Goal: Transaction & Acquisition: Purchase product/service

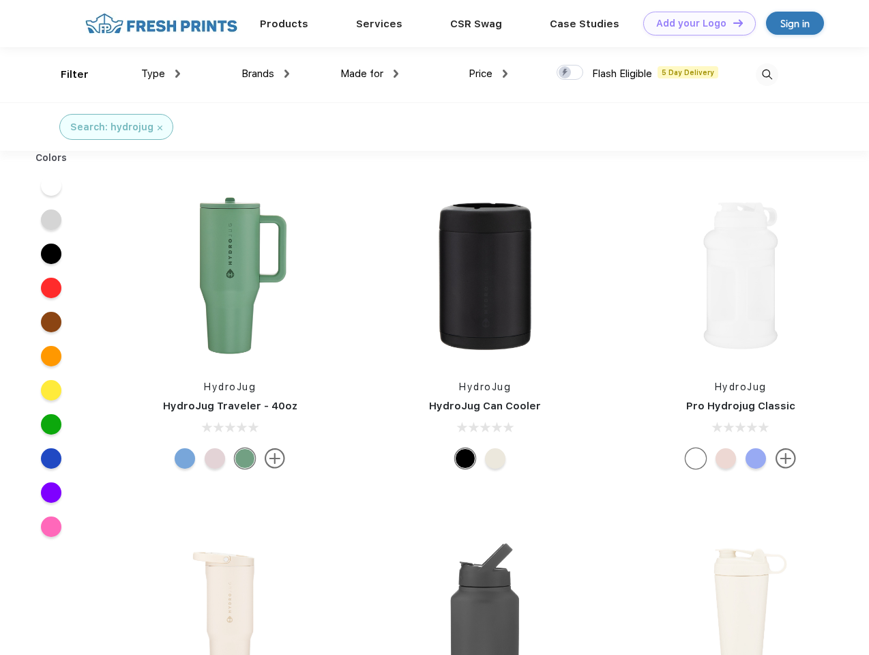
scroll to position [1, 0]
click at [694, 23] on link "Add your Logo Design Tool" at bounding box center [699, 24] width 113 height 24
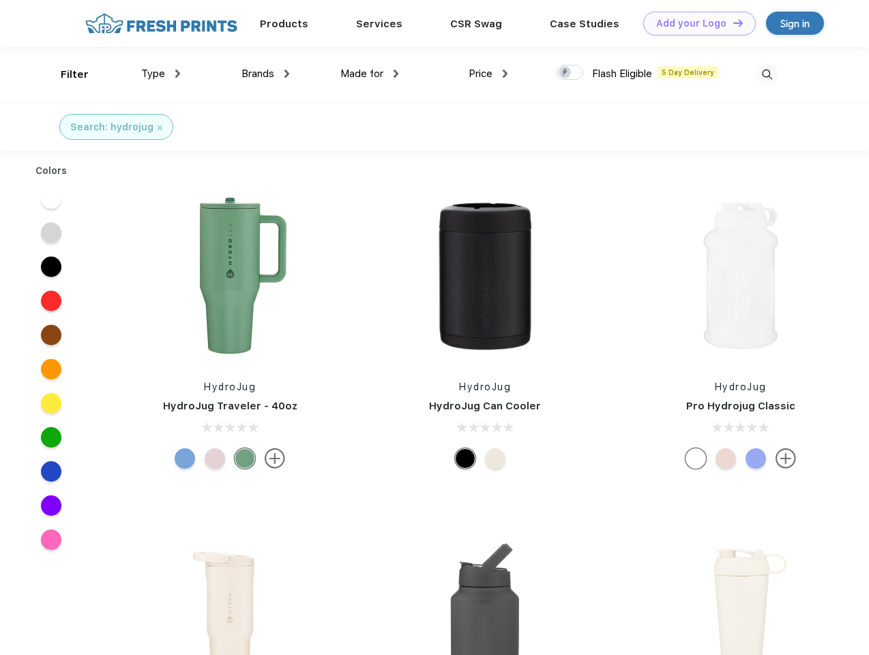
click at [0, 0] on div "Design Tool" at bounding box center [0, 0] width 0 height 0
click at [732, 23] on link "Add your Logo Design Tool" at bounding box center [699, 24] width 113 height 24
click at [65, 74] on div "Filter" at bounding box center [75, 75] width 28 height 16
click at [161, 74] on span "Type" at bounding box center [153, 74] width 24 height 12
click at [265, 74] on span "Brands" at bounding box center [257, 74] width 33 height 12
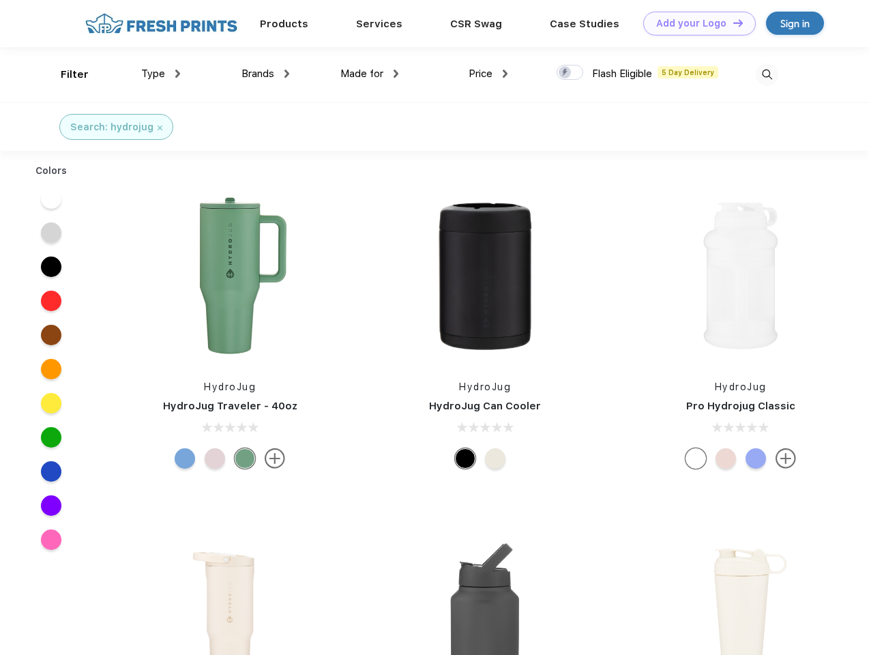
click at [370, 74] on span "Made for" at bounding box center [361, 74] width 43 height 12
click at [488, 74] on span "Price" at bounding box center [481, 74] width 24 height 12
click at [570, 73] on div at bounding box center [569, 72] width 27 height 15
click at [565, 73] on input "checkbox" at bounding box center [560, 68] width 9 height 9
click at [767, 74] on img at bounding box center [767, 74] width 23 height 23
